Goal: Communication & Community: Answer question/provide support

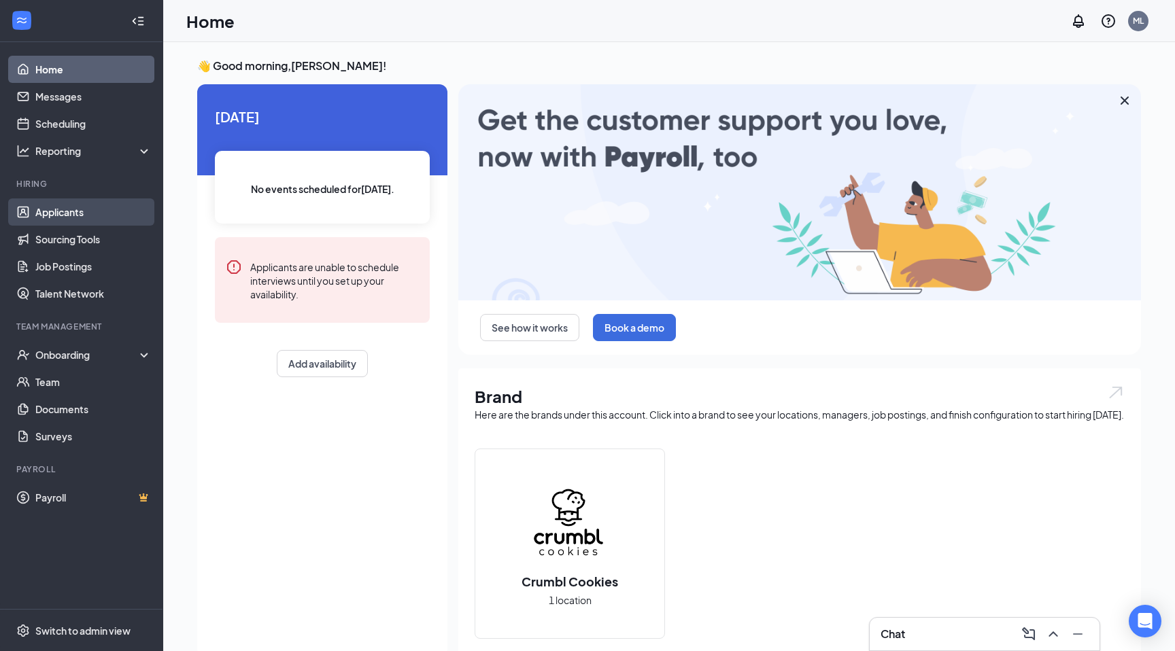
click at [93, 209] on link "Applicants" at bounding box center [93, 212] width 116 height 27
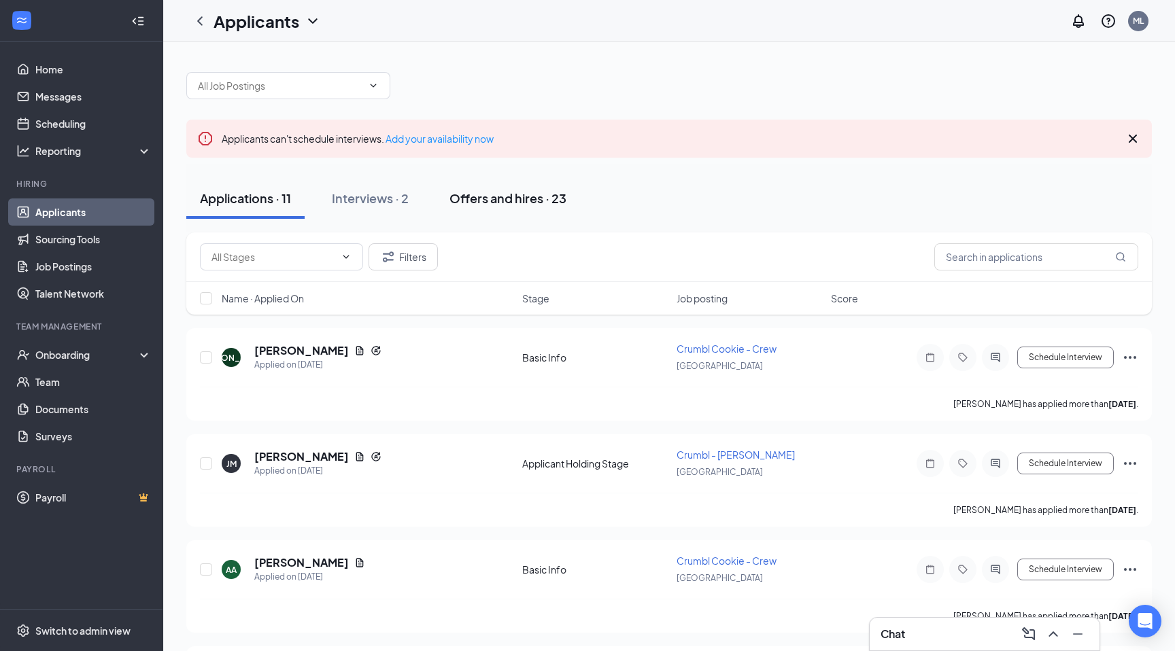
click at [492, 194] on div "Offers and hires · 23" at bounding box center [507, 198] width 117 height 17
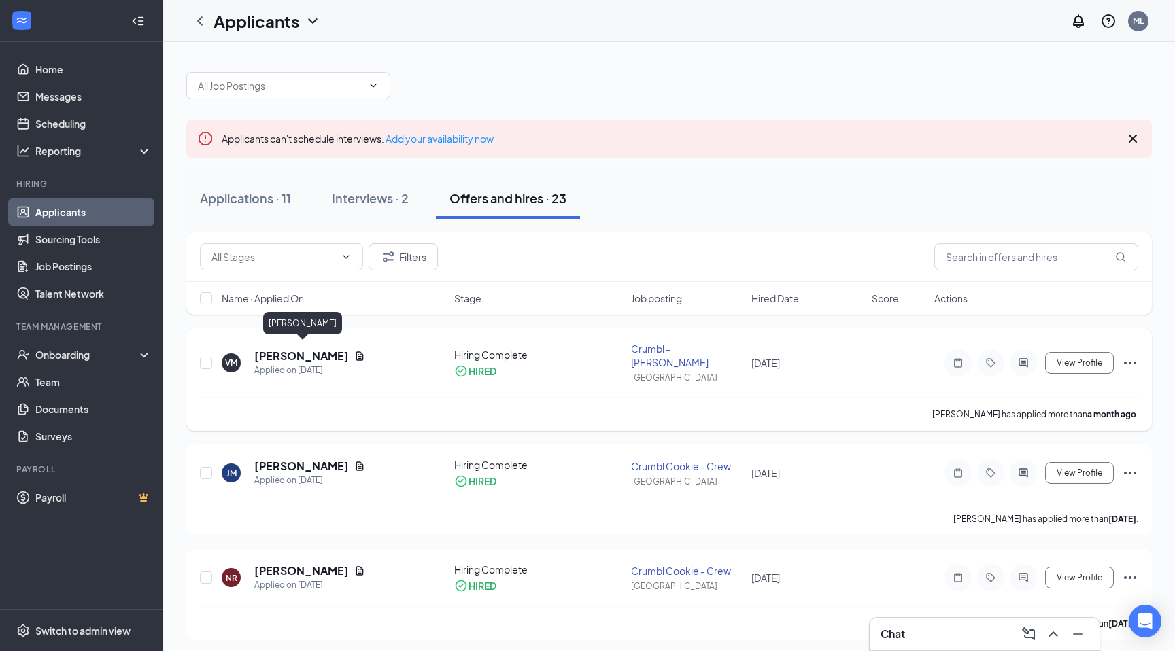
click at [327, 349] on h5 "[PERSON_NAME]" at bounding box center [301, 356] width 94 height 15
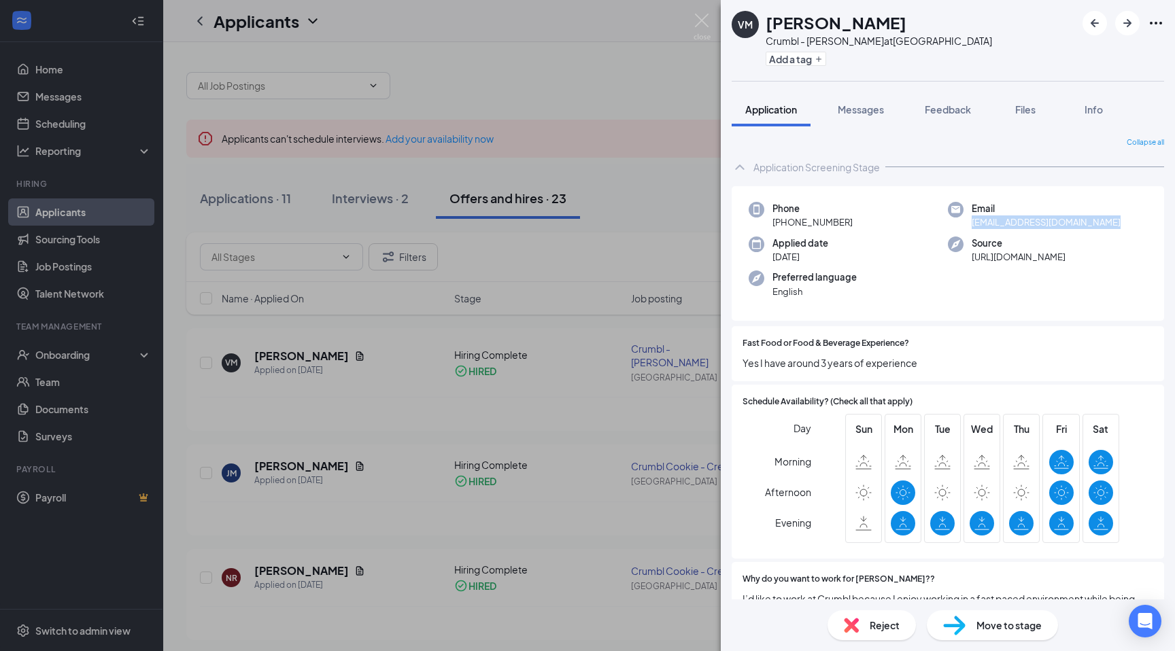
drag, startPoint x: 971, startPoint y: 226, endPoint x: 1122, endPoint y: 222, distance: 151.0
click at [1122, 222] on div "Email [EMAIL_ADDRESS][DOMAIN_NAME]" at bounding box center [1047, 216] width 199 height 28
copy span "[EMAIL_ADDRESS][DOMAIN_NAME]"
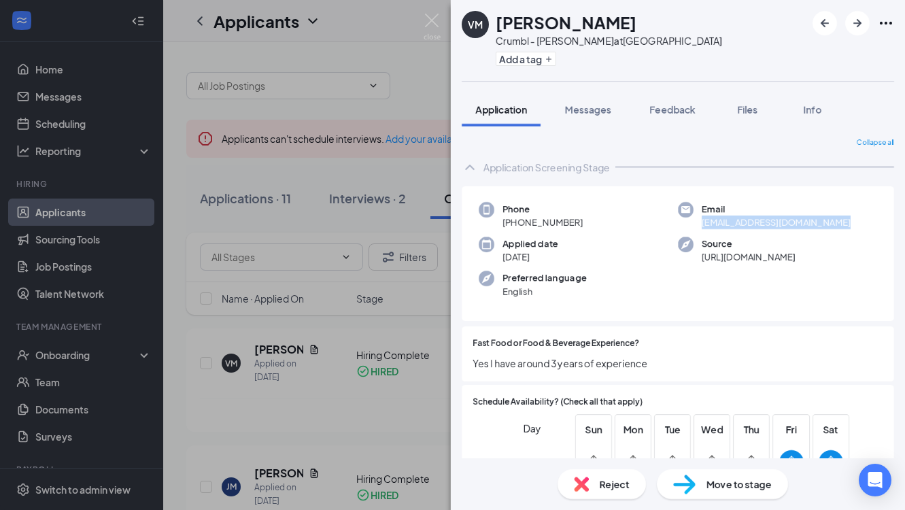
copy span "[EMAIL_ADDRESS][DOMAIN_NAME]"
drag, startPoint x: 657, startPoint y: 18, endPoint x: 501, endPoint y: 26, distance: 156.5
click at [501, 26] on div "VM [PERSON_NAME] Crumbl - [PERSON_NAME] at [GEOGRAPHIC_DATA] Add a tag" at bounding box center [678, 40] width 454 height 81
click at [662, 19] on div "VM [PERSON_NAME] Crumbl - [PERSON_NAME] at [GEOGRAPHIC_DATA] Add a tag" at bounding box center [678, 40] width 454 height 81
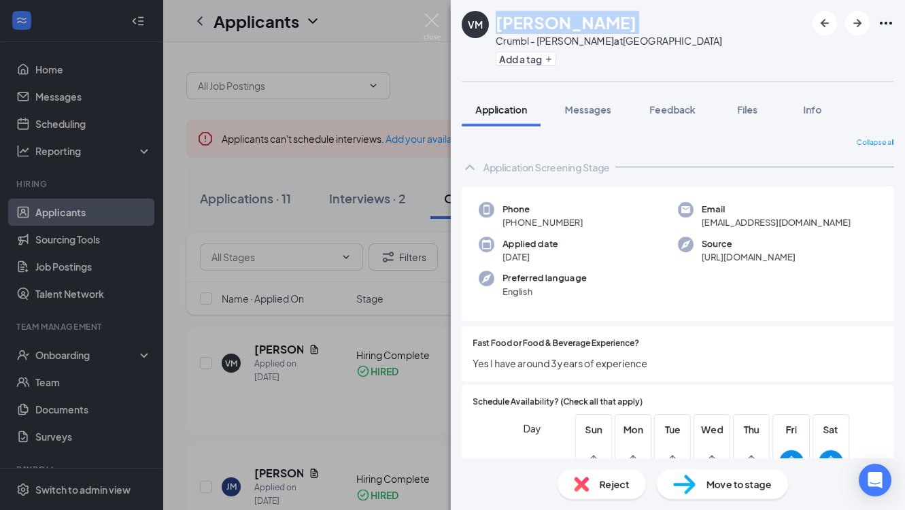
drag, startPoint x: 662, startPoint y: 19, endPoint x: 510, endPoint y: 23, distance: 152.3
click at [510, 23] on div "VM [PERSON_NAME] Crumbl - [PERSON_NAME] at [GEOGRAPHIC_DATA] Add a tag" at bounding box center [678, 40] width 454 height 81
copy h1 "[PERSON_NAME]"
click at [602, 111] on span "Messages" at bounding box center [588, 109] width 46 height 12
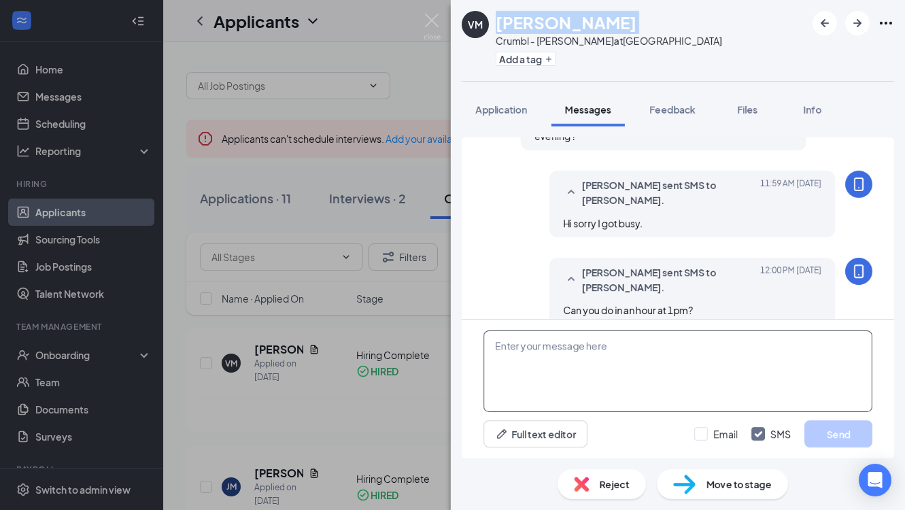
scroll to position [844, 0]
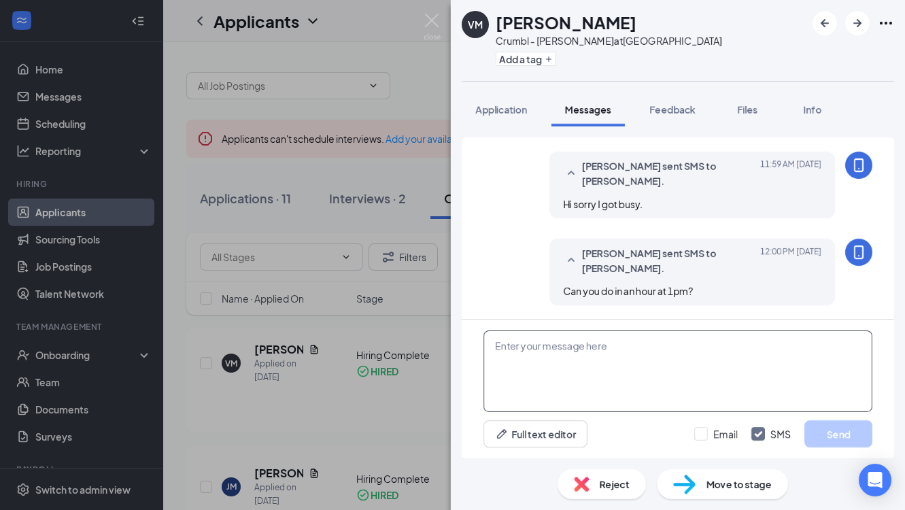
click at [572, 348] on textarea at bounding box center [677, 371] width 389 height 82
paste textarea "Orientation ────────── [GEOGRAPHIC_DATA] is inviting you to a scheduled Zoom me…"
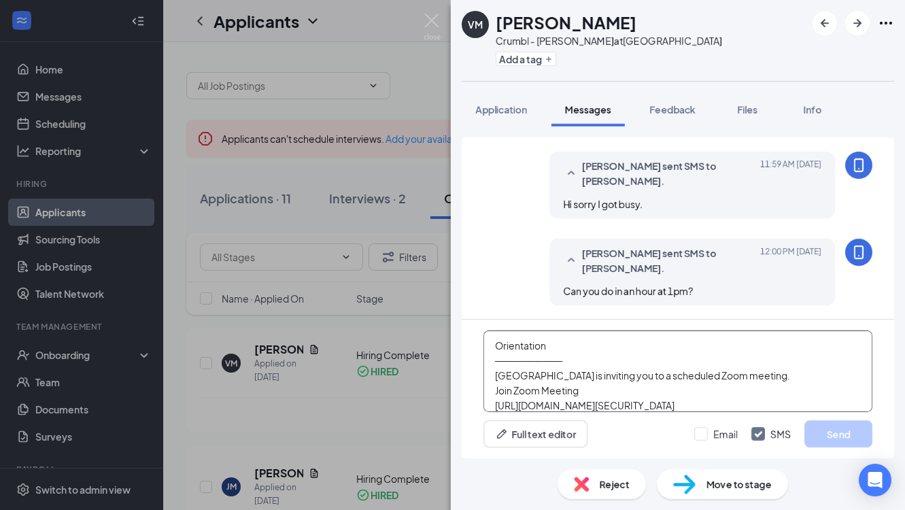
scroll to position [239, 0]
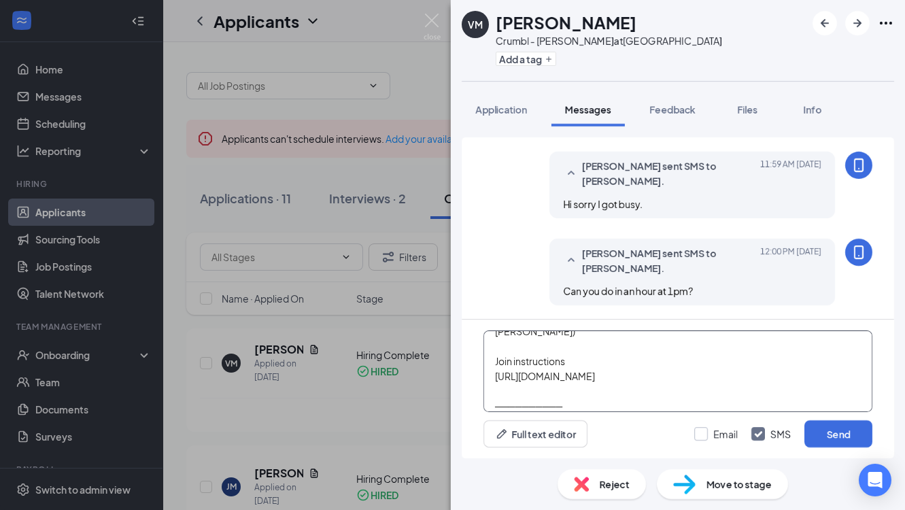
type textarea "Orientation ────────── [GEOGRAPHIC_DATA] is inviting you to a scheduled Zoom me…"
click at [704, 432] on input "Email" at bounding box center [716, 434] width 44 height 14
checkbox input "true"
drag, startPoint x: 704, startPoint y: 432, endPoint x: 833, endPoint y: 438, distance: 129.3
click at [833, 438] on button "Send" at bounding box center [838, 433] width 68 height 27
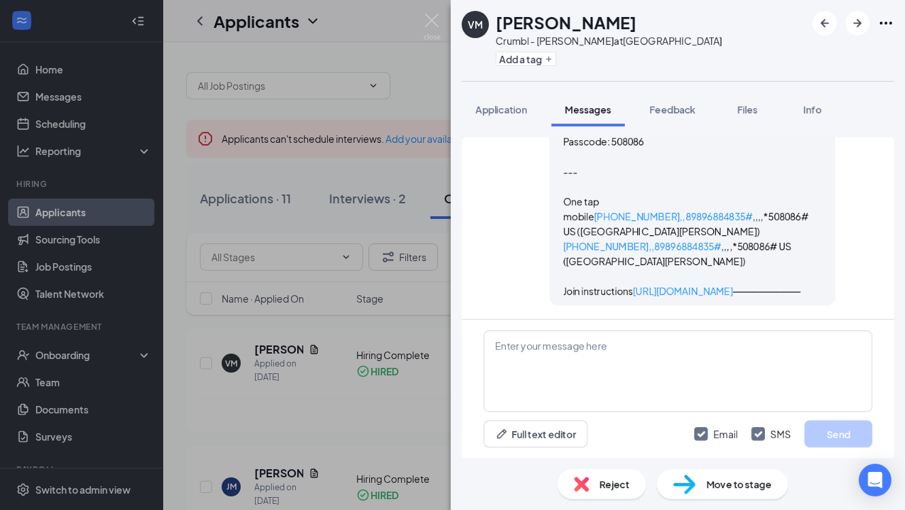
scroll to position [1736, 0]
drag, startPoint x: 833, startPoint y: 438, endPoint x: 555, endPoint y: 350, distance: 290.9
click at [555, 350] on textarea at bounding box center [677, 371] width 389 height 82
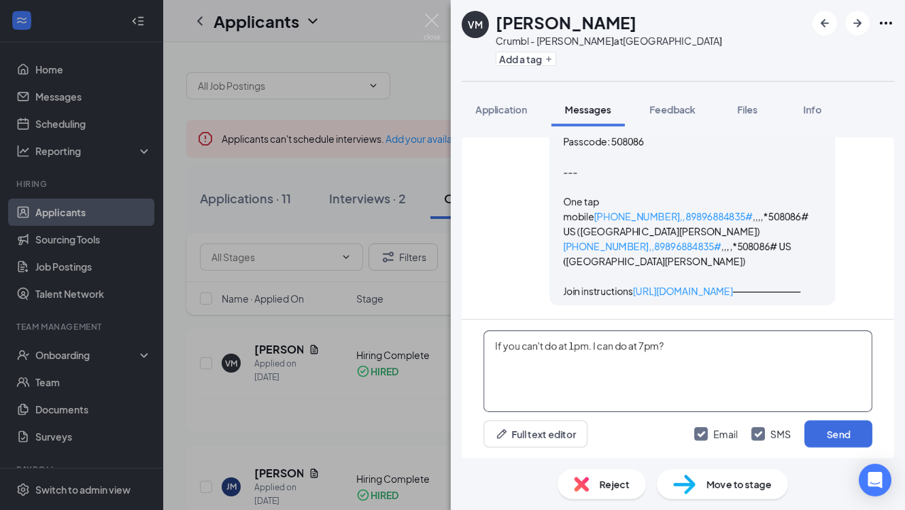
type textarea "If you can't do at 1pm. I can do at 7pm?"
drag, startPoint x: 555, startPoint y: 350, endPoint x: 858, endPoint y: 430, distance: 313.0
click at [858, 430] on button "Send" at bounding box center [838, 433] width 68 height 27
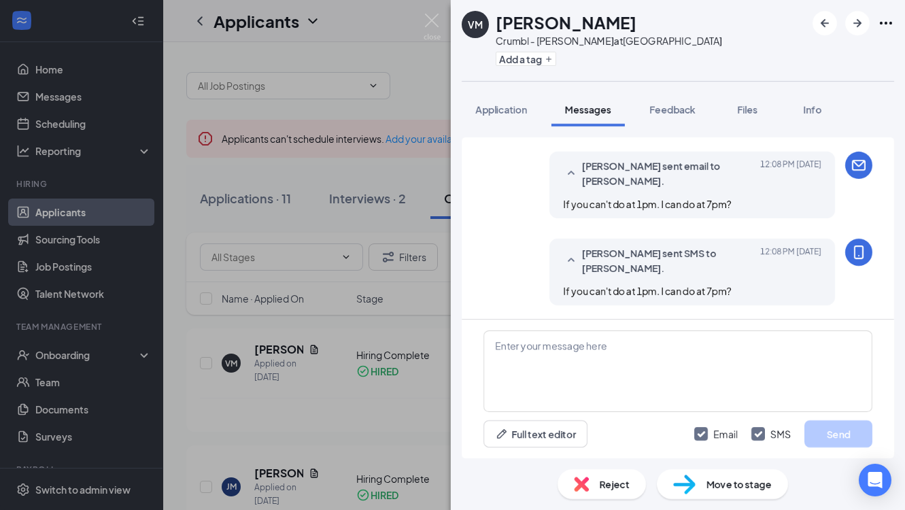
scroll to position [1910, 0]
